Goal: Information Seeking & Learning: Find specific page/section

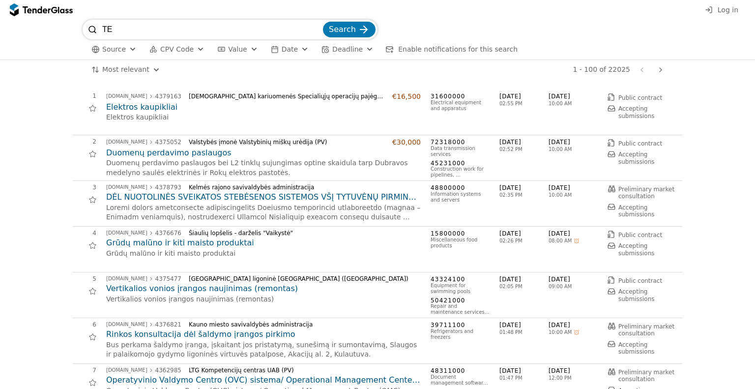
type input "T"
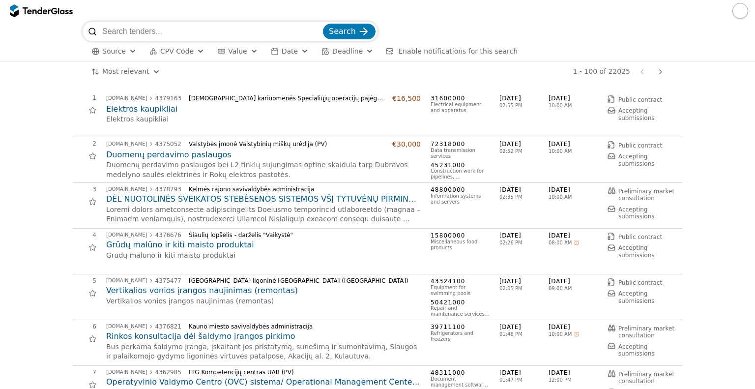
type input "N"
type input "K"
type input "VANDUO"
click at [323, 24] on button "Search" at bounding box center [349, 32] width 53 height 16
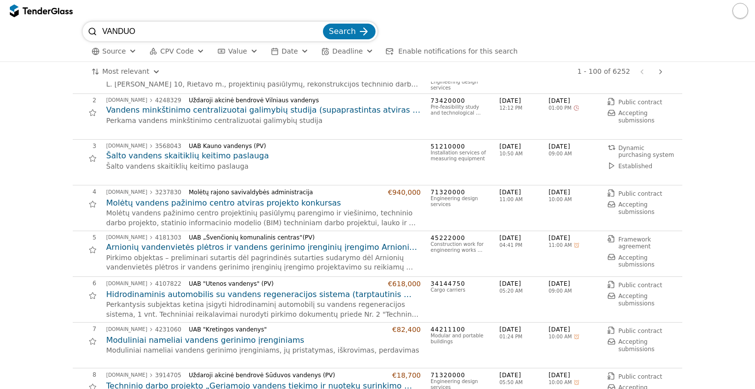
scroll to position [65, 0]
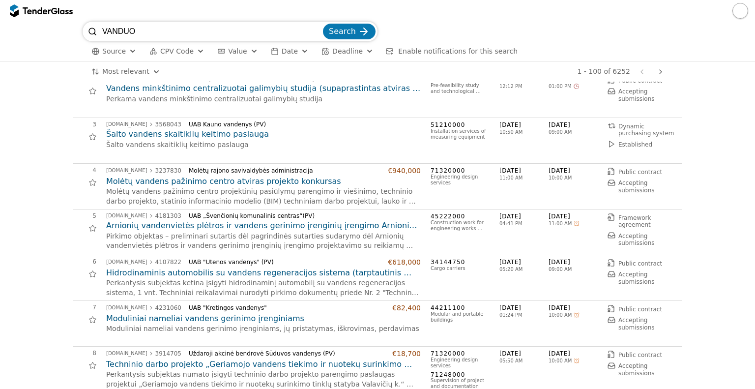
click at [147, 30] on input "VANDUO" at bounding box center [211, 32] width 219 height 20
type input "B"
type input "NAV"
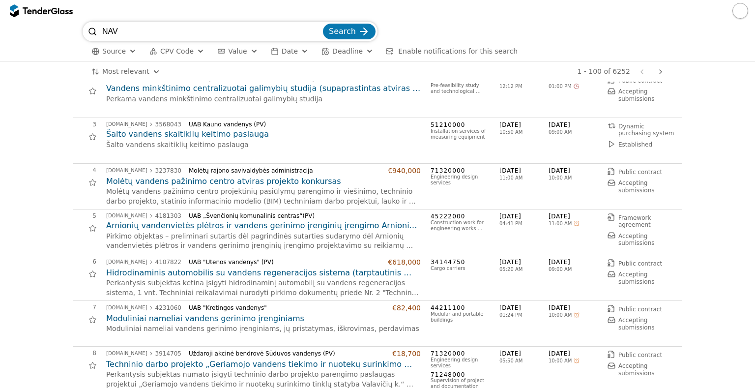
click at [323, 24] on button "Search" at bounding box center [349, 32] width 53 height 16
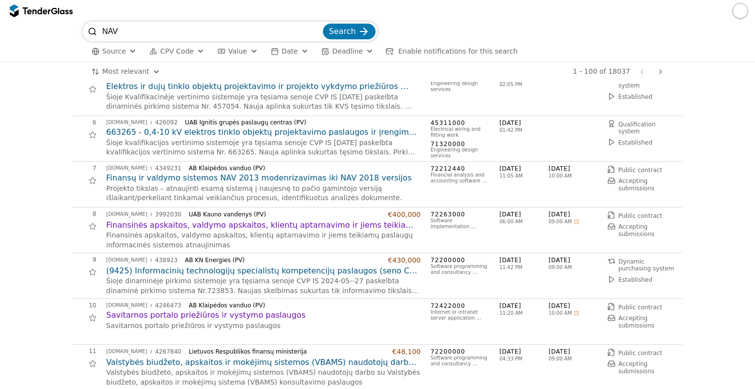
scroll to position [211, 0]
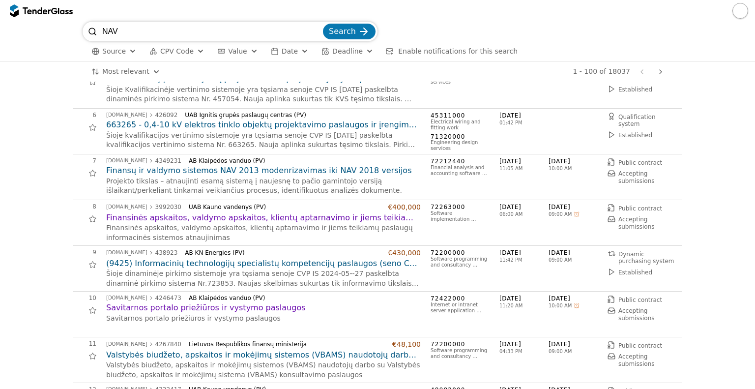
click at [147, 165] on h2 "Finansų ir valdymo sistemos NAV 2013 modenrizavimas iki NAV 2018 versijos" at bounding box center [263, 170] width 315 height 11
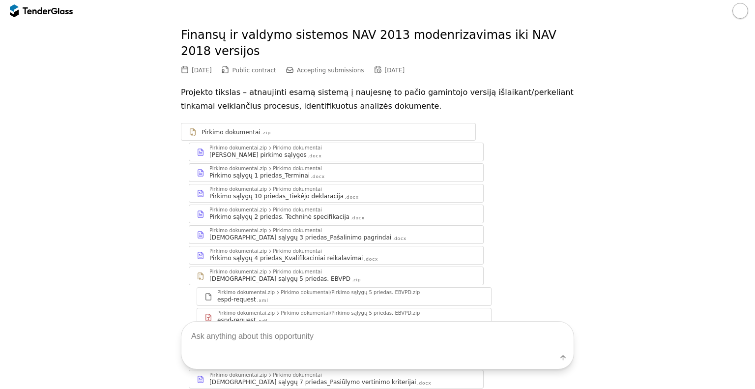
scroll to position [38, 0]
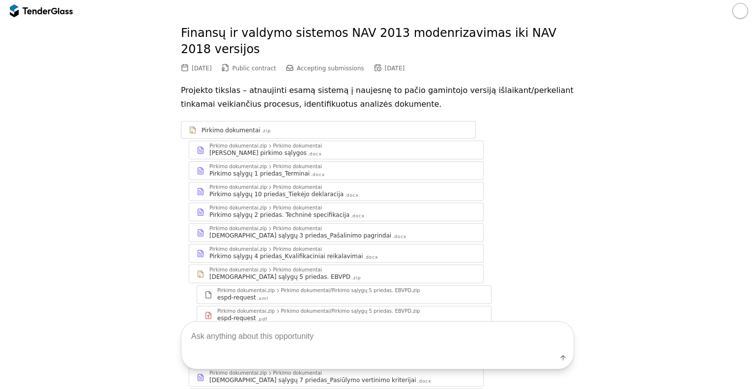
click at [619, 86] on div "Go Back Mark as unread Recent chats Save [DOMAIN_NAME] 4349231 AB Klaipėdos van…" at bounding box center [377, 223] width 745 height 480
click at [590, 228] on div "Go Back Mark as unread Recent chats Save [DOMAIN_NAME] 4349231 AB Klaipėdos van…" at bounding box center [377, 223] width 745 height 480
click at [589, 147] on div "Go Back Mark as unread Recent chats Save [DOMAIN_NAME] 4349231 AB Klaipėdos van…" at bounding box center [377, 223] width 745 height 480
click at [594, 108] on div "Go Back Mark as unread Recent chats Save [DOMAIN_NAME] 4349231 AB Klaipėdos van…" at bounding box center [377, 223] width 745 height 480
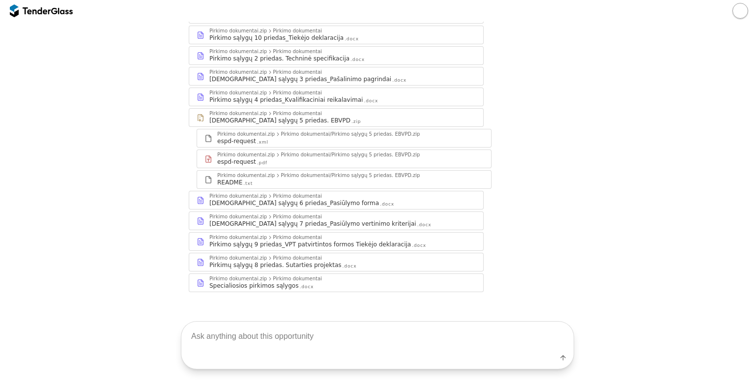
scroll to position [197, 0]
click at [721, 178] on div "Go Back Mark as unread Recent chats Save [DOMAIN_NAME] 4349231 AB Klaipėdos van…" at bounding box center [377, 65] width 745 height 480
